Goal: Transaction & Acquisition: Purchase product/service

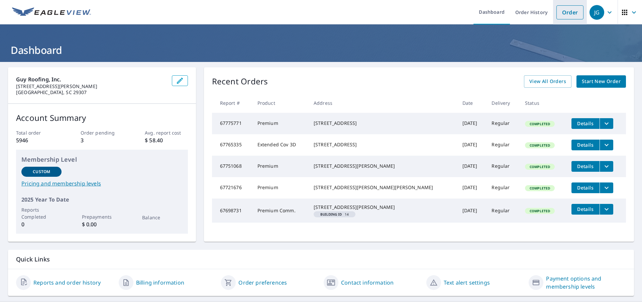
click at [562, 13] on link "Order" at bounding box center [570, 12] width 27 height 14
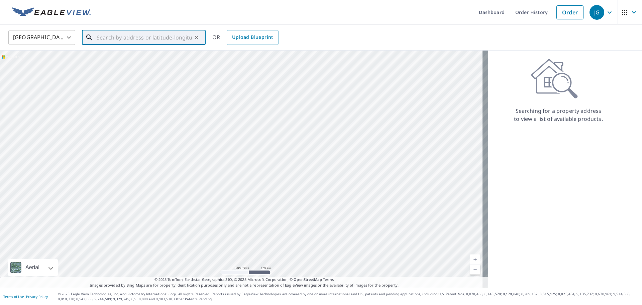
click at [166, 41] on input "text" at bounding box center [144, 37] width 95 height 19
click at [140, 55] on span "[STREET_ADDRESS]" at bounding box center [147, 57] width 105 height 8
type input "[STREET_ADDRESS]"
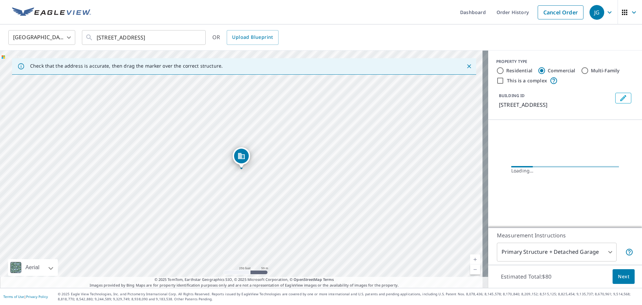
click at [518, 71] on label "Residential" at bounding box center [519, 70] width 26 height 7
click at [504, 71] on input "Residential" at bounding box center [500, 71] width 8 height 8
radio input "true"
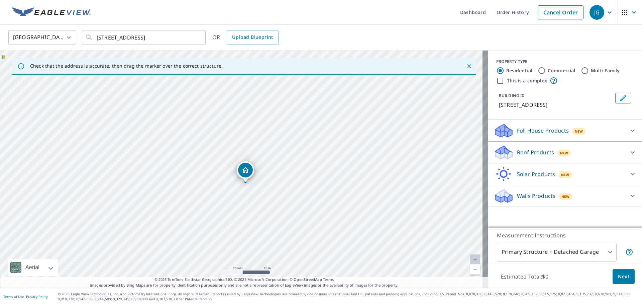
click at [527, 129] on p "Full House Products" at bounding box center [543, 130] width 52 height 8
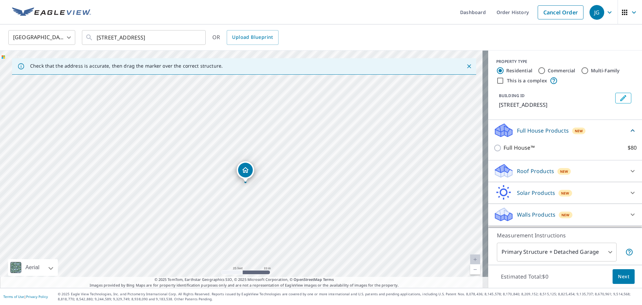
click at [521, 171] on p "Roof Products" at bounding box center [535, 171] width 37 height 8
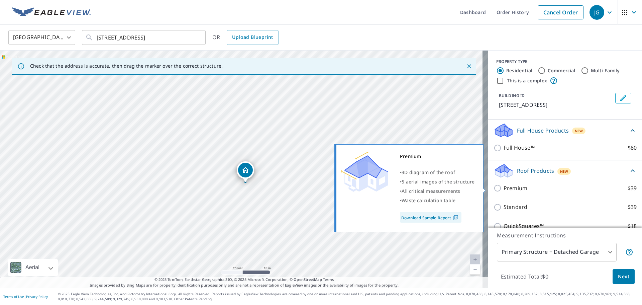
click at [509, 189] on p "Premium" at bounding box center [516, 188] width 24 height 8
click at [504, 189] on input "Premium $39" at bounding box center [499, 188] width 10 height 8
checkbox input "true"
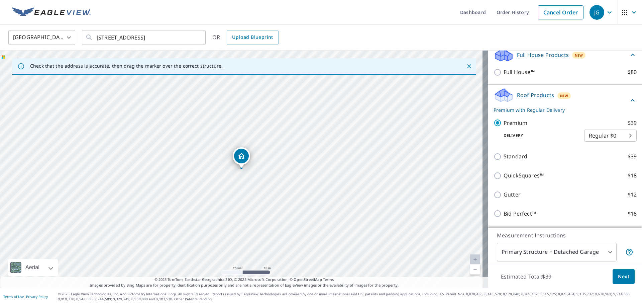
scroll to position [100, 0]
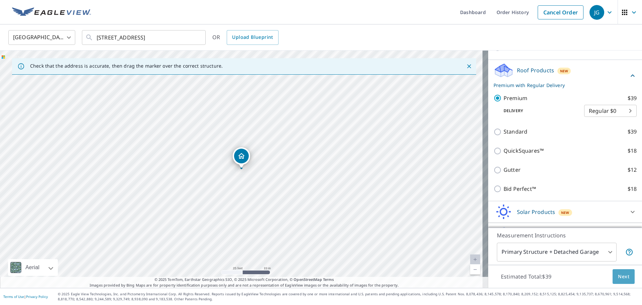
click at [619, 277] on span "Next" at bounding box center [623, 276] width 11 height 8
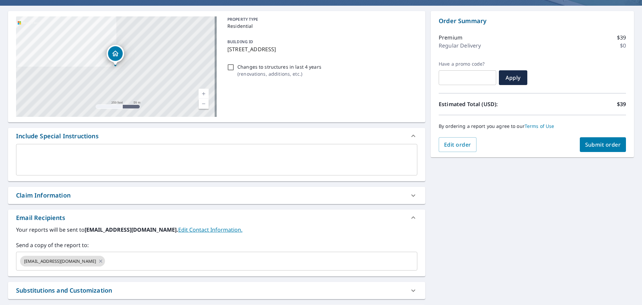
scroll to position [67, 0]
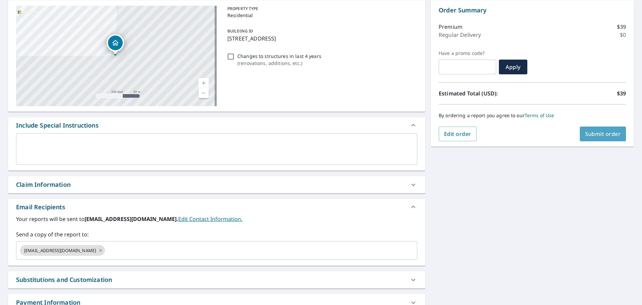
click at [604, 133] on span "Submit order" at bounding box center [603, 133] width 36 height 7
checkbox input "true"
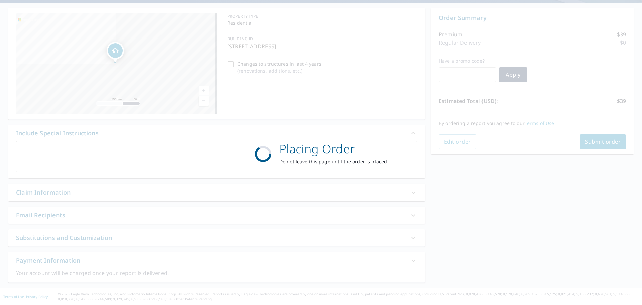
scroll to position [59, 0]
